Goal: Check status: Check status

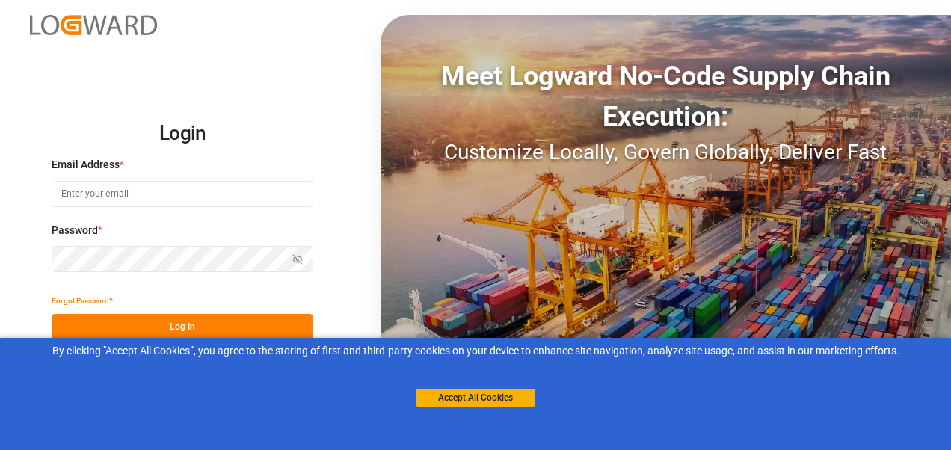
click at [164, 192] on input at bounding box center [183, 194] width 262 height 26
type input "[PERSON_NAME][EMAIL_ADDRESS][PERSON_NAME][DOMAIN_NAME]"
click at [0, 216] on html "Login Email Address * [PERSON_NAME][EMAIL_ADDRESS][PERSON_NAME][DOMAIN_NAME] Pa…" at bounding box center [475, 225] width 951 height 450
click at [212, 320] on button "Log In" at bounding box center [183, 327] width 262 height 26
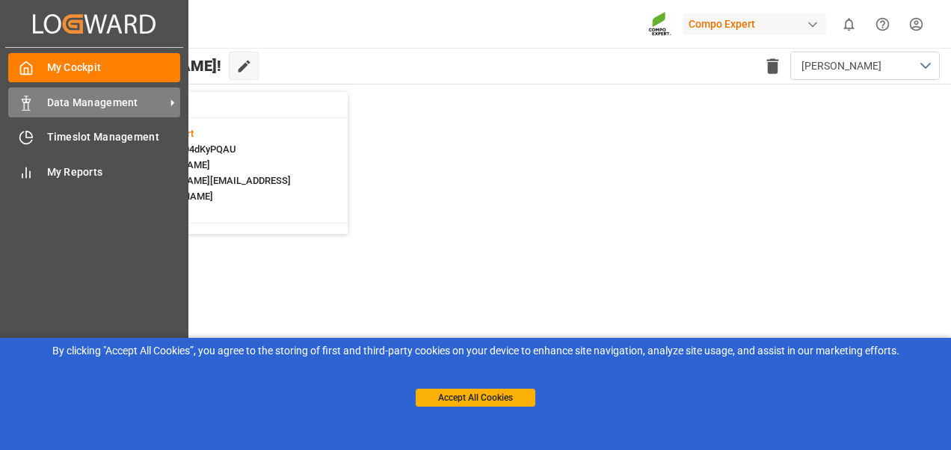
click at [37, 109] on div "Data Management Data Management" at bounding box center [94, 101] width 172 height 29
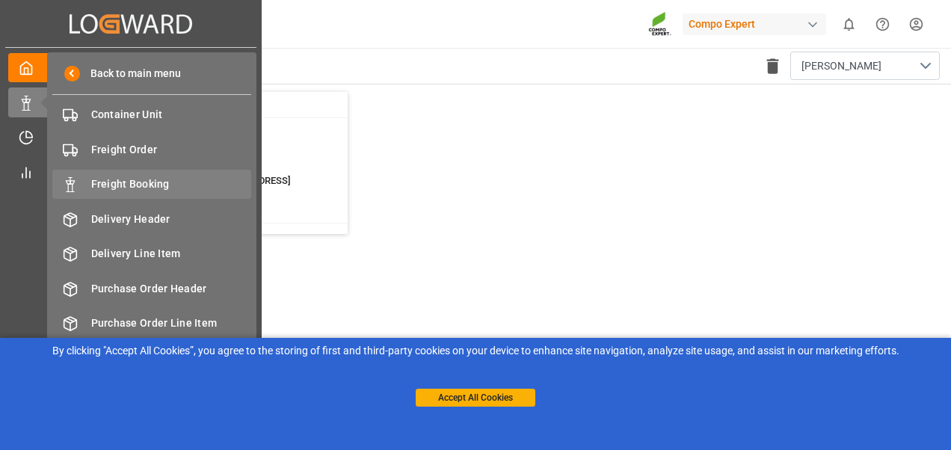
click at [90, 185] on div "Freight Booking Freight Booking" at bounding box center [151, 184] width 199 height 29
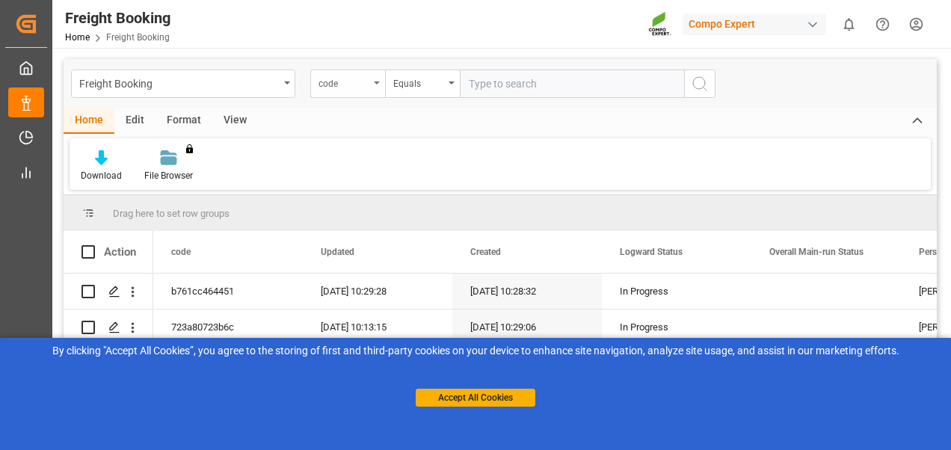
click at [372, 88] on div "code" at bounding box center [347, 84] width 75 height 28
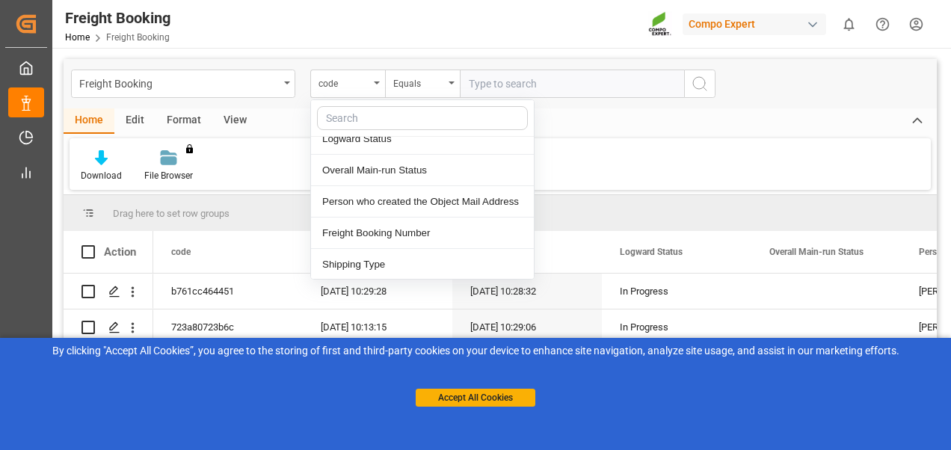
scroll to position [150, 0]
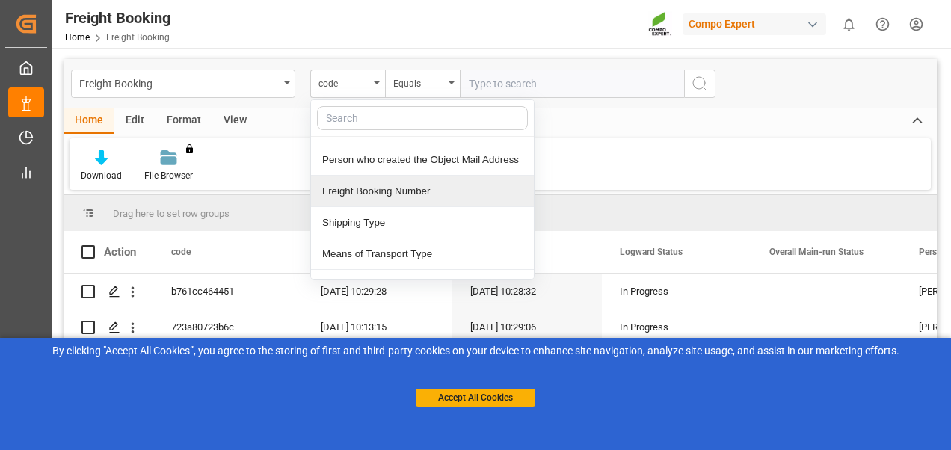
click at [360, 196] on div "Freight Booking Number" at bounding box center [422, 191] width 223 height 31
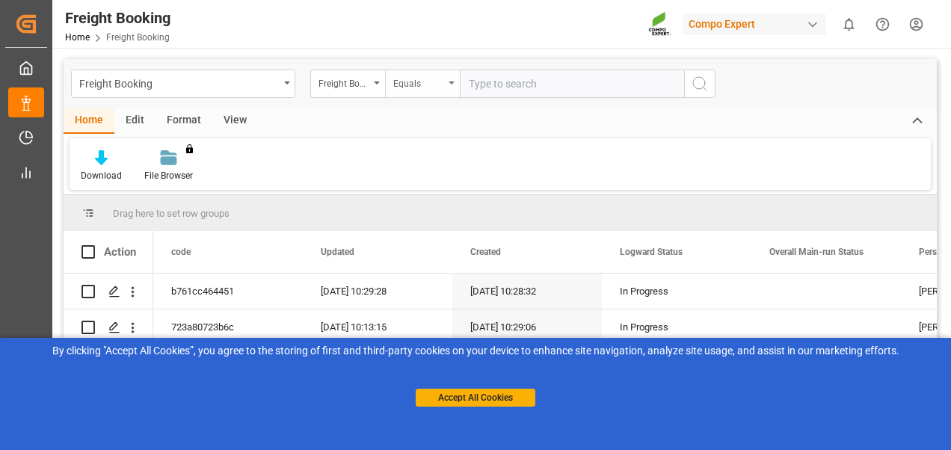
click at [402, 82] on div "Equals" at bounding box center [418, 81] width 51 height 17
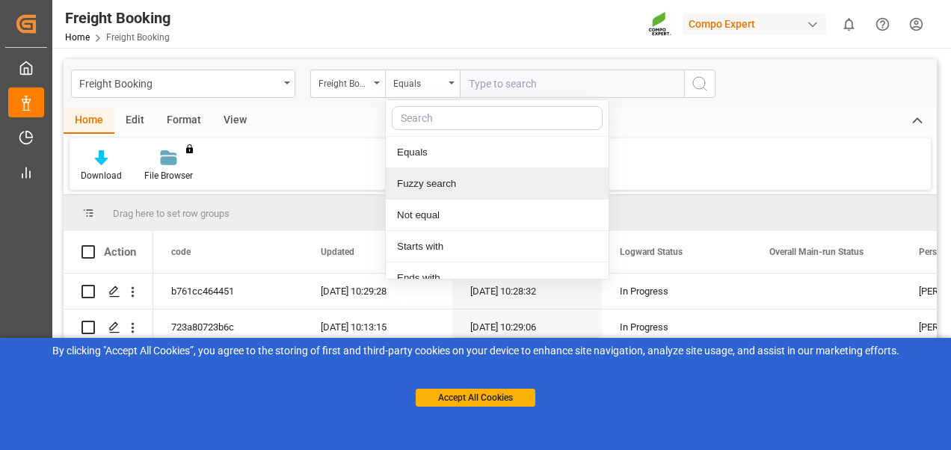
click at [429, 180] on div "Fuzzy search" at bounding box center [497, 183] width 223 height 31
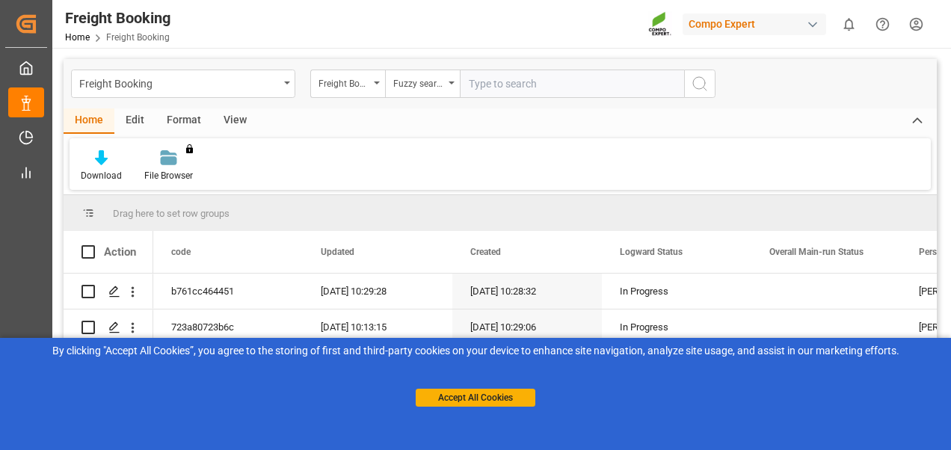
click at [492, 88] on input "text" at bounding box center [572, 84] width 224 height 28
paste input "6200000466"
click at [492, 88] on input "6200000466" at bounding box center [572, 84] width 224 height 28
type input "6200000466"
click at [704, 87] on line "search button" at bounding box center [705, 88] width 3 height 3
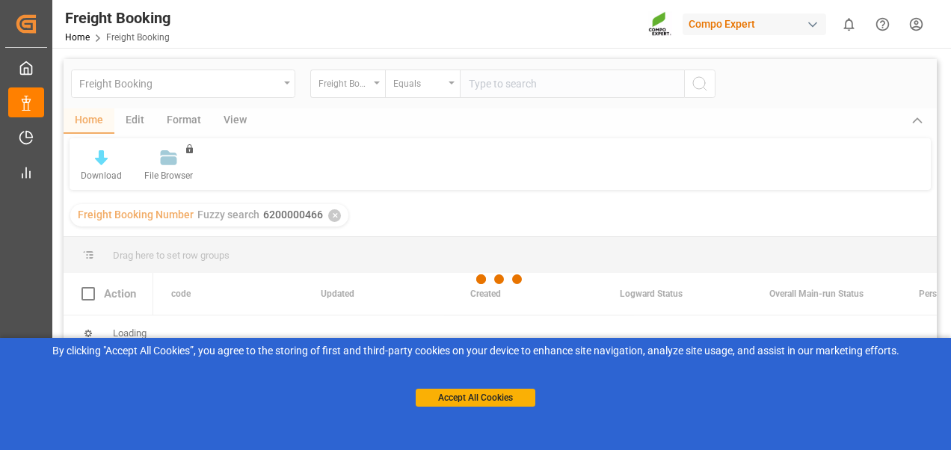
click at [704, 87] on line "search button" at bounding box center [705, 88] width 3 height 3
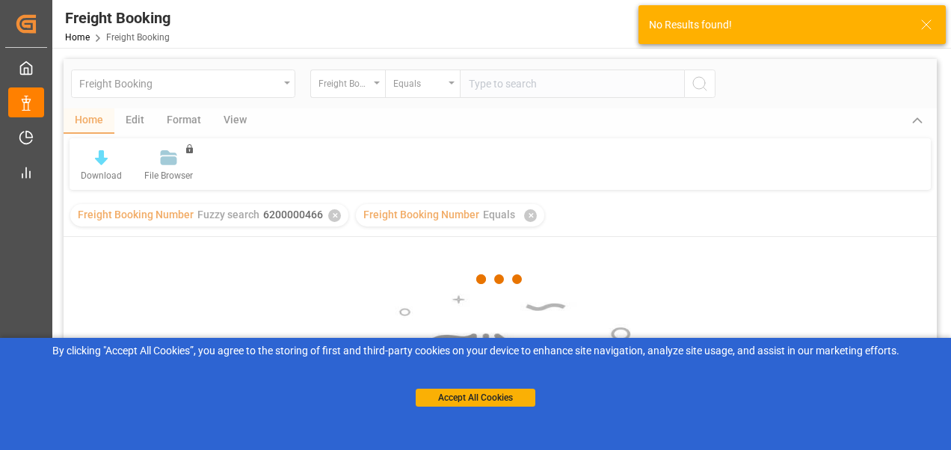
click at [703, 87] on div at bounding box center [500, 279] width 873 height 441
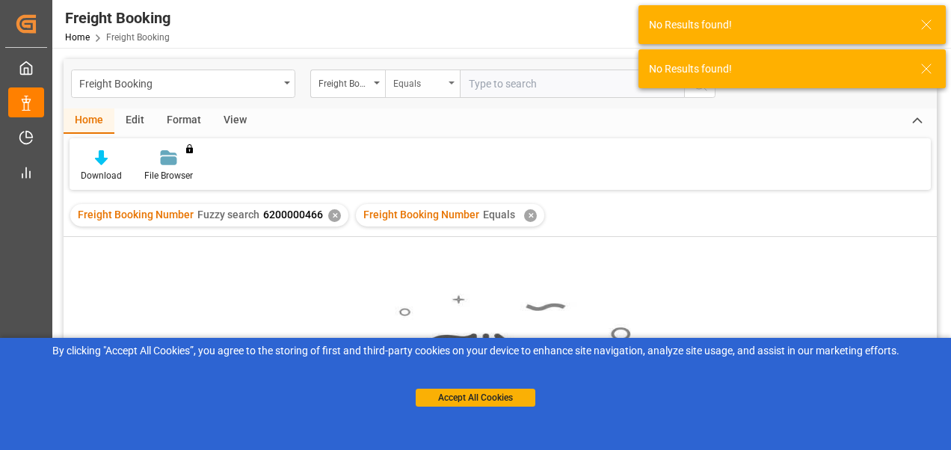
click at [432, 79] on div "Equals" at bounding box center [418, 81] width 51 height 17
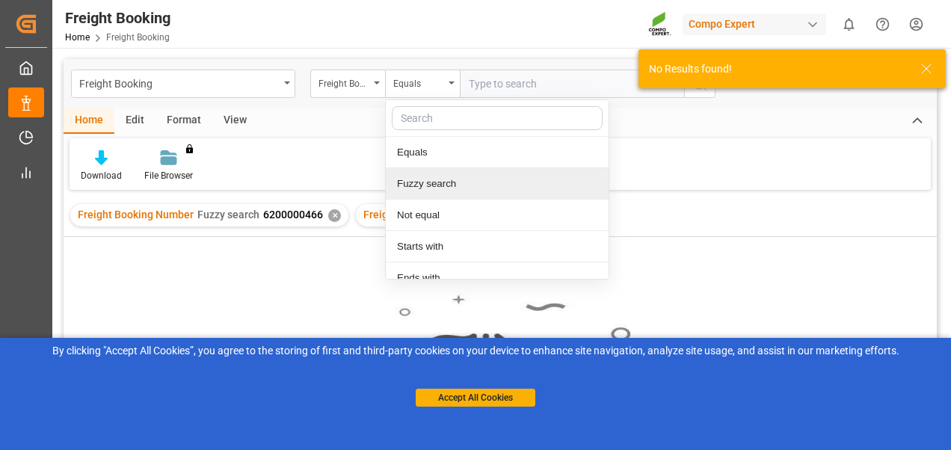
click at [422, 182] on div "Fuzzy search" at bounding box center [497, 183] width 223 height 31
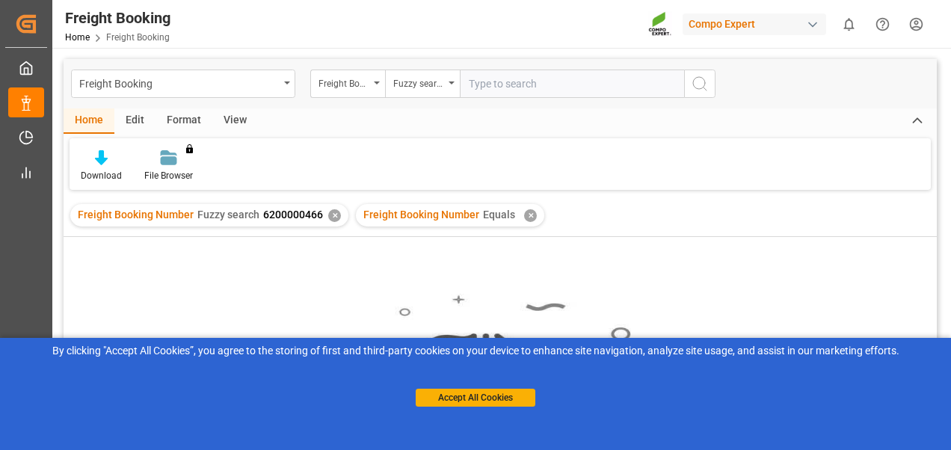
click at [553, 84] on input "text" at bounding box center [572, 84] width 224 height 28
paste input "6200000466"
click at [553, 84] on input "6200000466" at bounding box center [572, 84] width 224 height 28
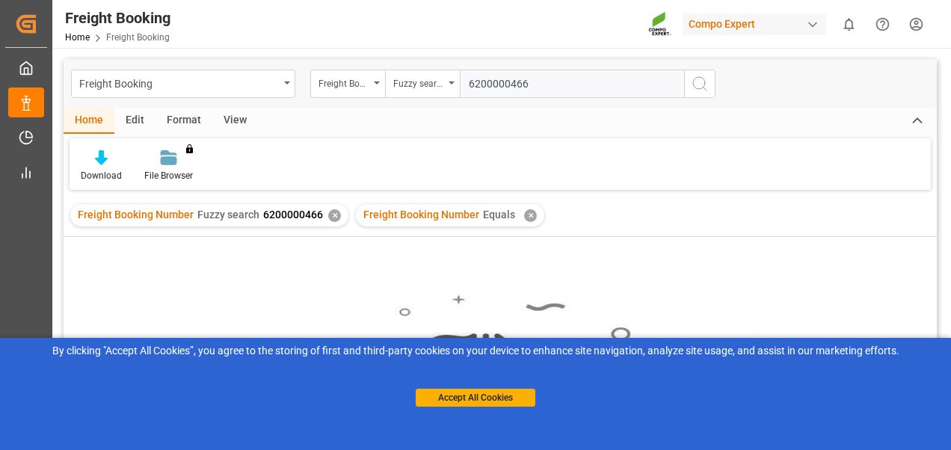
type input "6200000466"
click at [497, 124] on div "Home Edit Format View" at bounding box center [500, 120] width 873 height 25
